Goal: Information Seeking & Learning: Stay updated

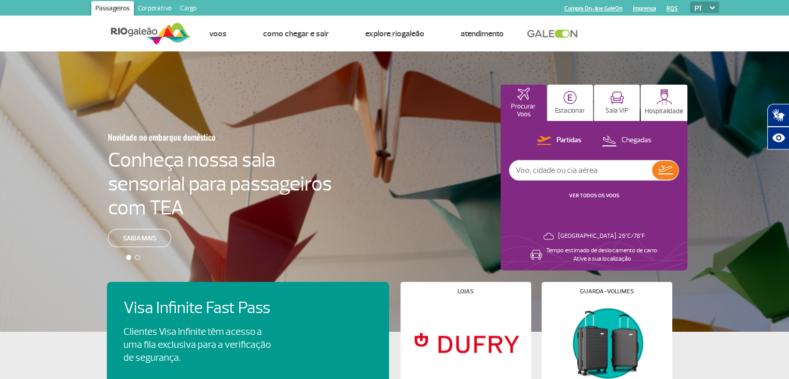
click at [595, 196] on link "VER TODOS OS VOOS" at bounding box center [594, 195] width 50 height 7
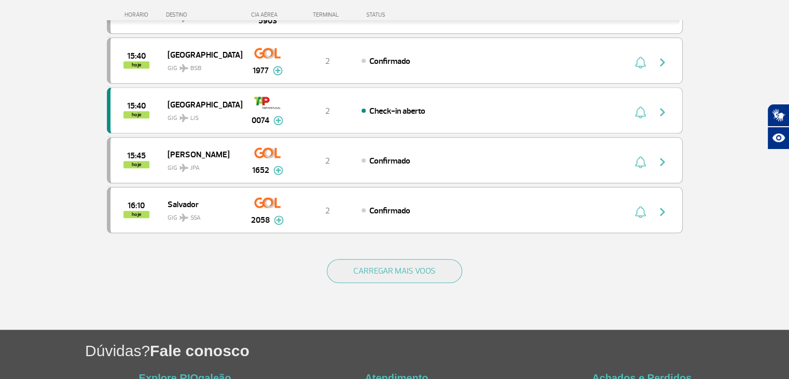
scroll to position [925, 0]
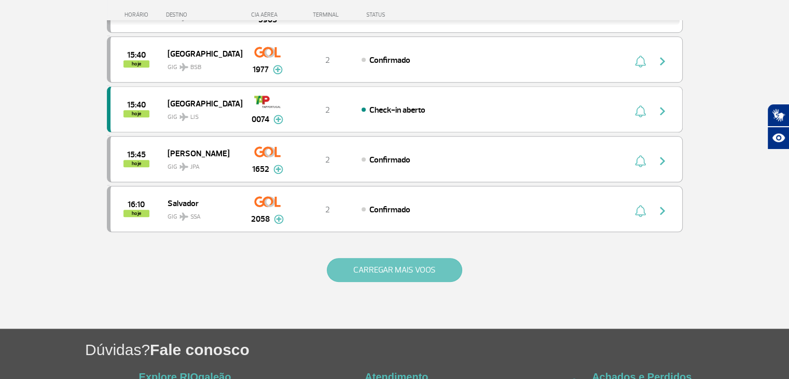
click at [427, 258] on button "CARREGAR MAIS VOOS" at bounding box center [394, 270] width 135 height 24
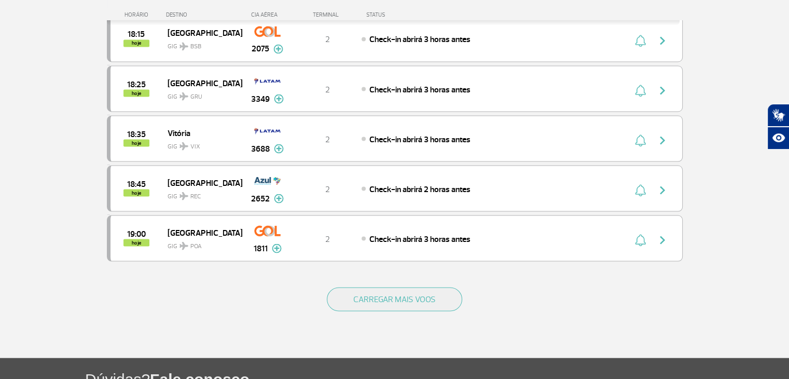
scroll to position [1991, 0]
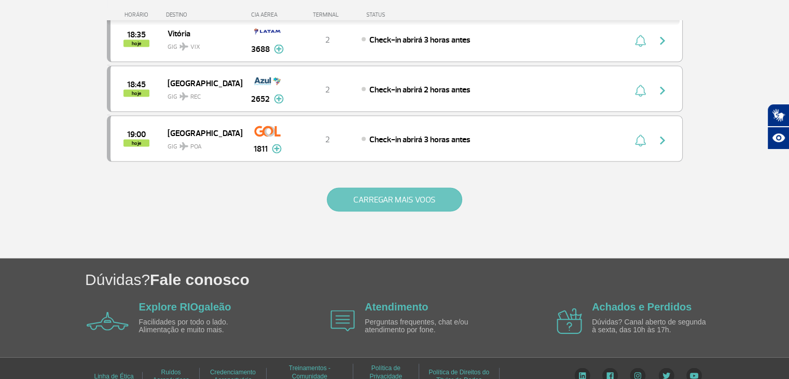
click at [400, 188] on button "CARREGAR MAIS VOOS" at bounding box center [394, 200] width 135 height 24
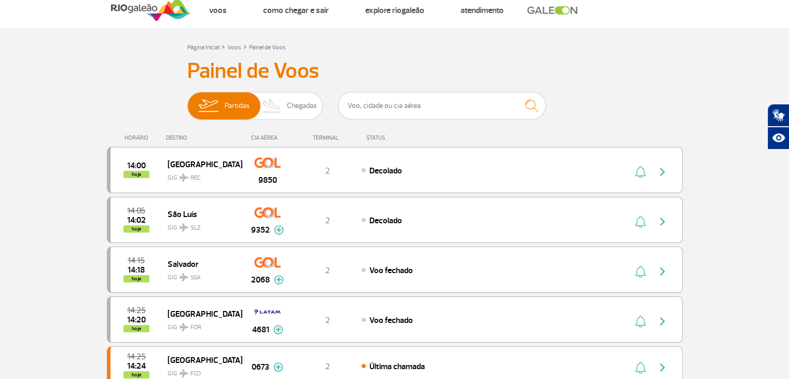
scroll to position [0, 0]
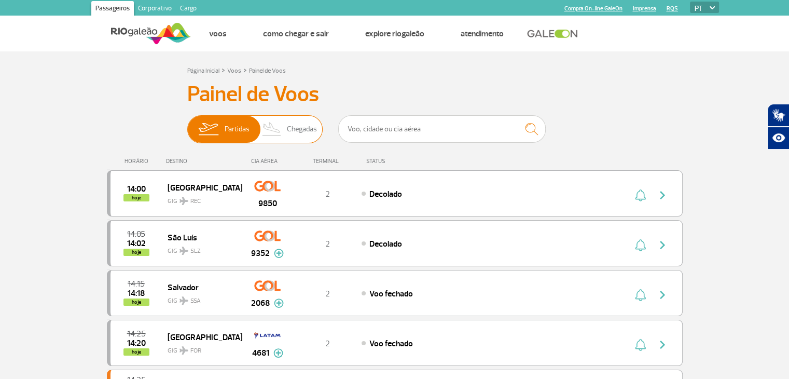
click at [297, 133] on span "Chegadas" at bounding box center [302, 129] width 30 height 27
click at [187, 124] on input "Partidas Chegadas" at bounding box center [187, 124] width 0 height 0
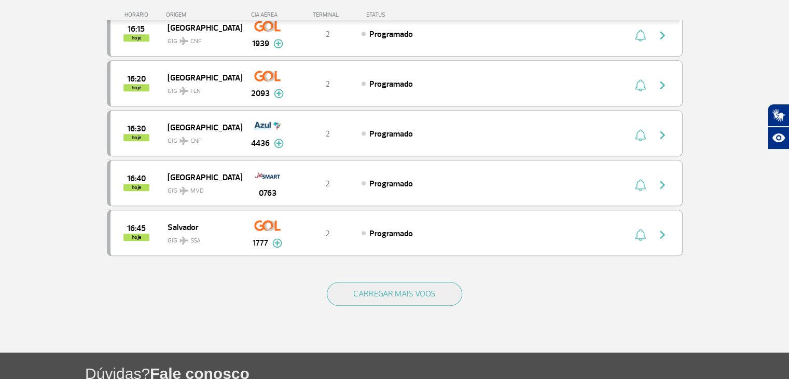
scroll to position [935, 0]
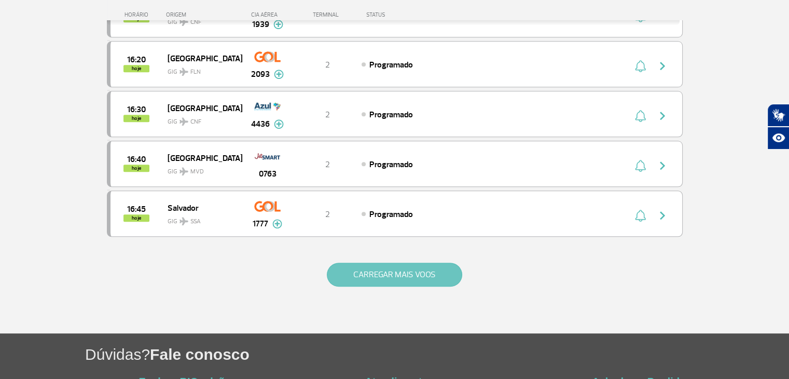
click at [428, 262] on button "CARREGAR MAIS VOOS" at bounding box center [394, 274] width 135 height 24
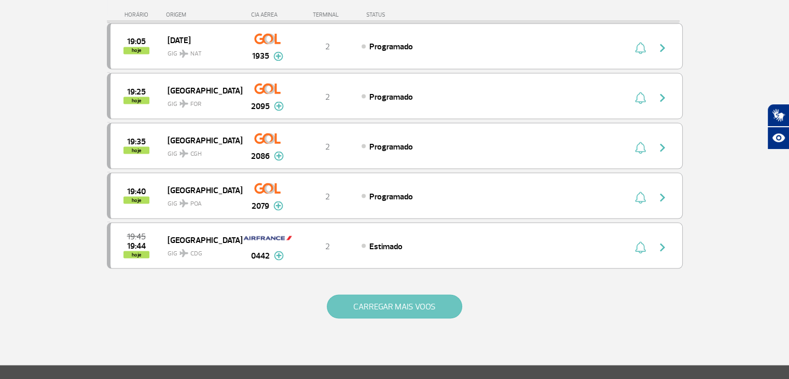
scroll to position [1892, 0]
click at [410, 294] on button "CARREGAR MAIS VOOS" at bounding box center [394, 306] width 135 height 24
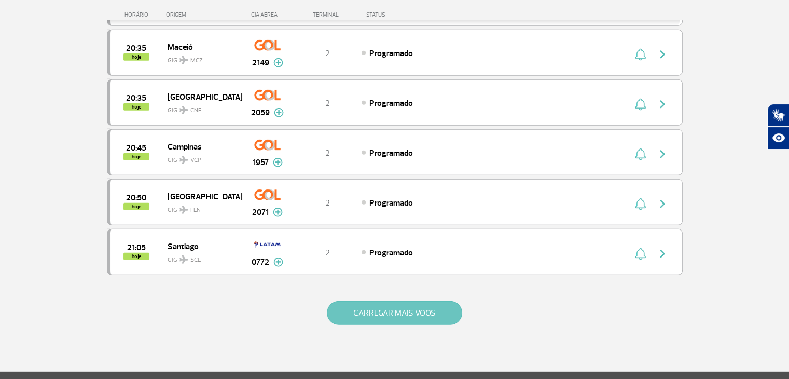
scroll to position [2883, 0]
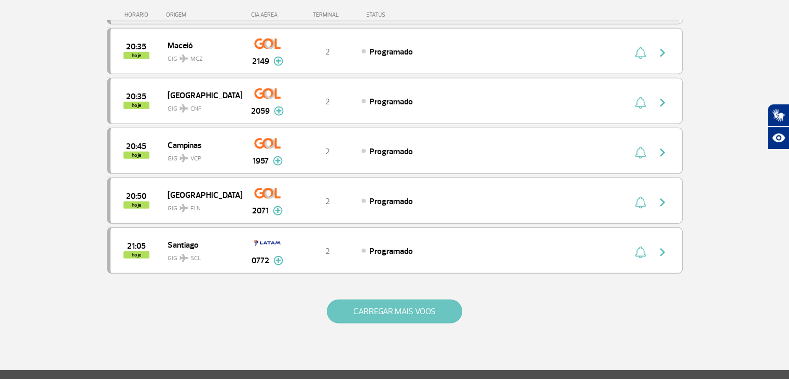
click at [410, 299] on button "CARREGAR MAIS VOOS" at bounding box center [394, 311] width 135 height 24
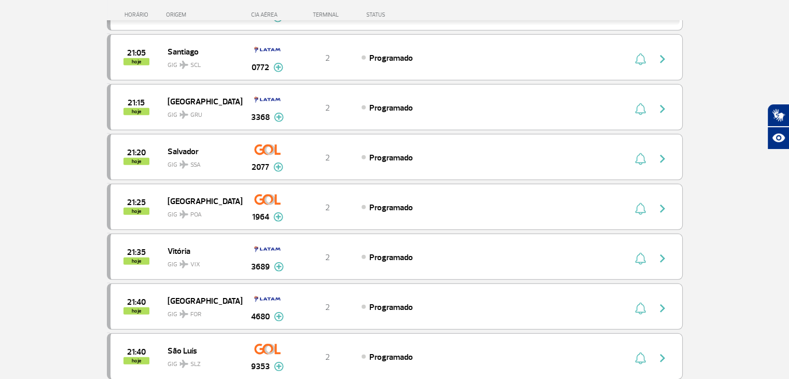
scroll to position [3076, 0]
